Goal: Information Seeking & Learning: Learn about a topic

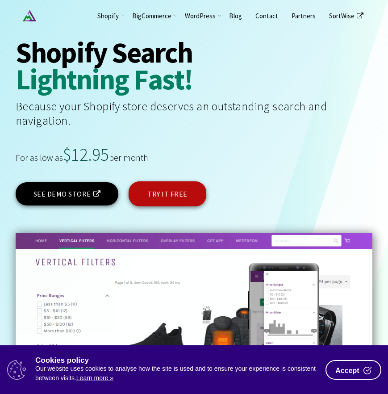
click at [347, 155] on div "For as low as $12.95 per month" at bounding box center [194, 164] width 357 height 36
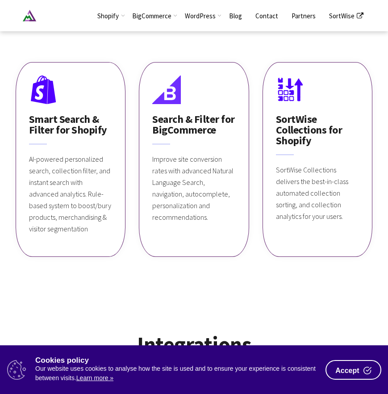
scroll to position [760, 0]
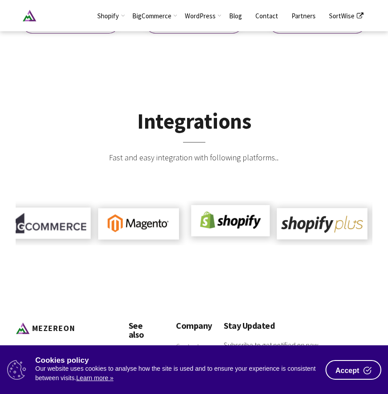
click at [348, 374] on span "Accept" at bounding box center [348, 370] width 24 height 7
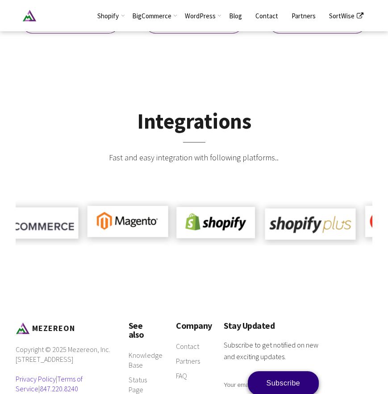
scroll to position [829, 0]
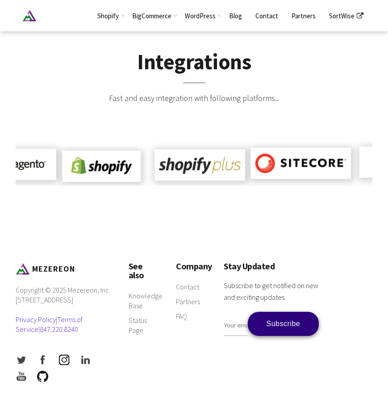
drag, startPoint x: 67, startPoint y: 281, endPoint x: 110, endPoint y: 279, distance: 42.1
click at [110, 285] on p "Copyright © 2025 Mezereon, Inc. 1600 Golf Rd Suite 1200, Rolling Meadows, IL, 6…" at bounding box center [63, 314] width 95 height 58
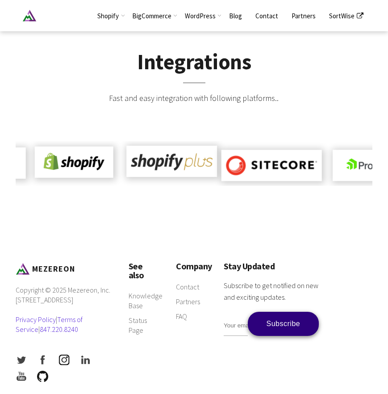
copy p "Mezereon, Inc."
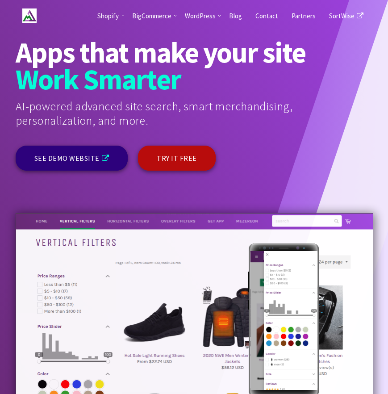
click at [363, 163] on div "Apps that make your site W o r k S m a r t e r C o n v e r t B e t t e r D r i …" at bounding box center [194, 108] width 357 height 139
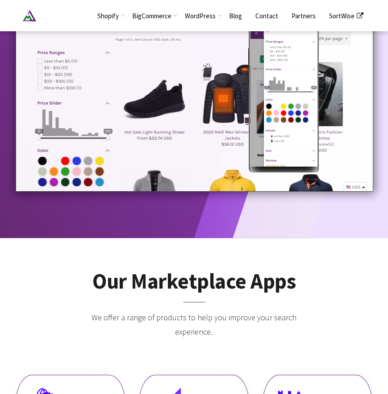
scroll to position [447, 0]
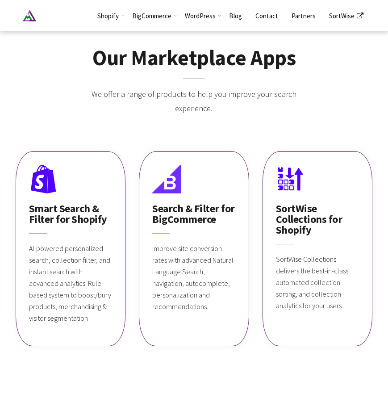
click at [375, 120] on div "Our Marketplace Apps We offer a range of products to help you improve your sear…" at bounding box center [194, 203] width 388 height 376
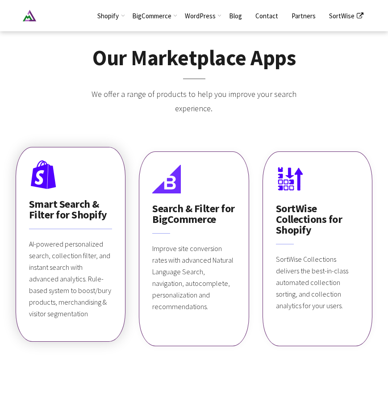
click at [78, 204] on h3 "Smart Search & Filter for Shopify" at bounding box center [70, 209] width 83 height 39
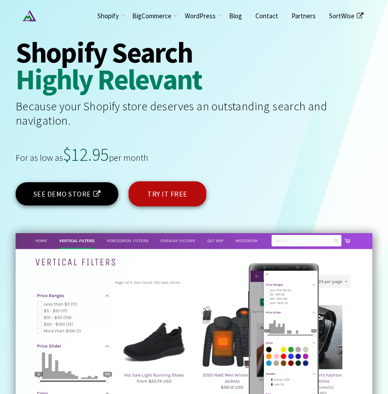
click at [319, 150] on div "For as low as $12.95 per month" at bounding box center [194, 164] width 357 height 36
